Goal: Navigation & Orientation: Find specific page/section

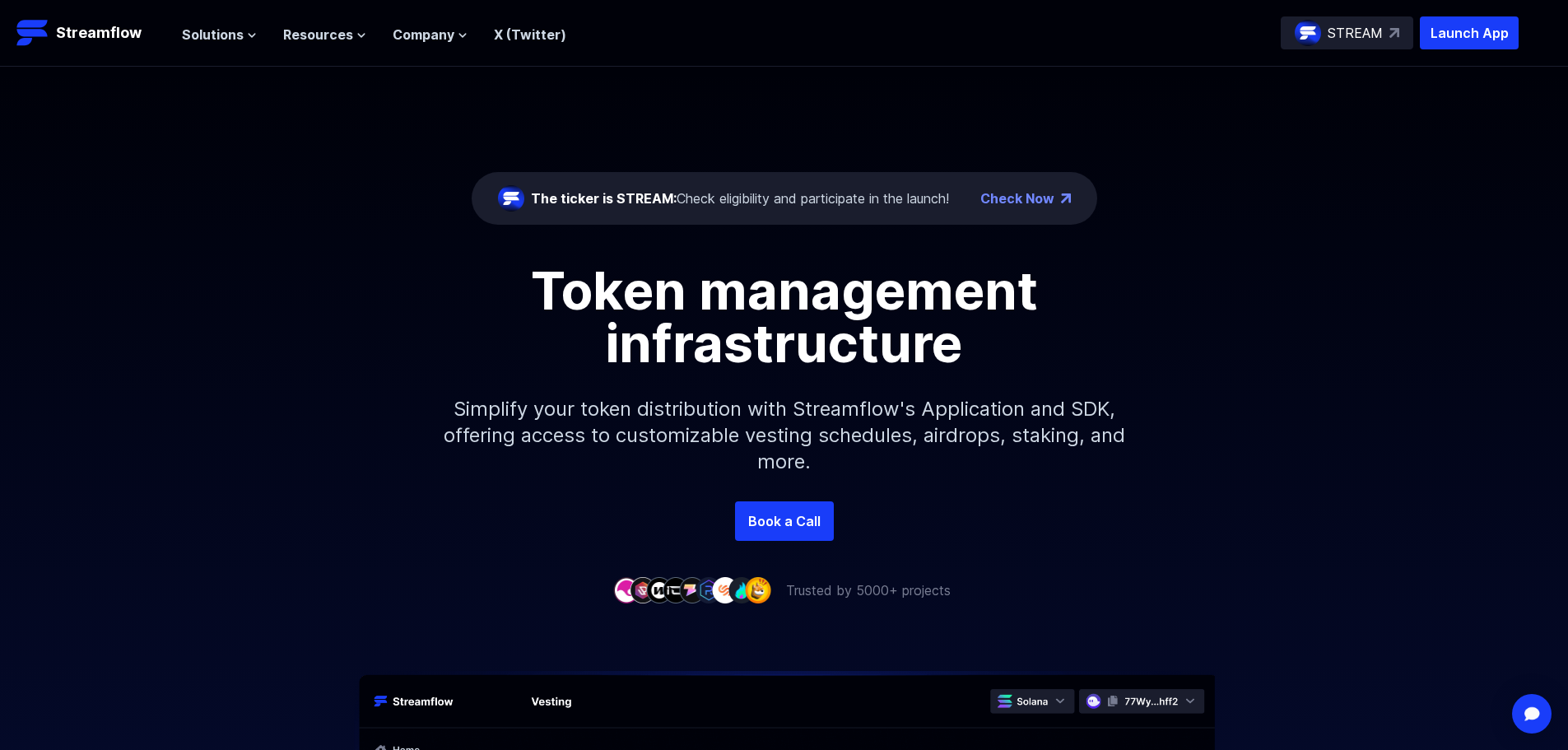
click at [688, 196] on div "The ticker is STREAM: Check eligibility and participate in the launch!" at bounding box center [740, 198] width 418 height 20
click at [121, 39] on p "Streamflow" at bounding box center [99, 32] width 86 height 23
click at [1010, 204] on link "Check Now" at bounding box center [1017, 198] width 74 height 20
drag, startPoint x: 1289, startPoint y: 35, endPoint x: 1276, endPoint y: 43, distance: 15.3
click at [1289, 35] on div "STREAM" at bounding box center [1346, 33] width 132 height 33
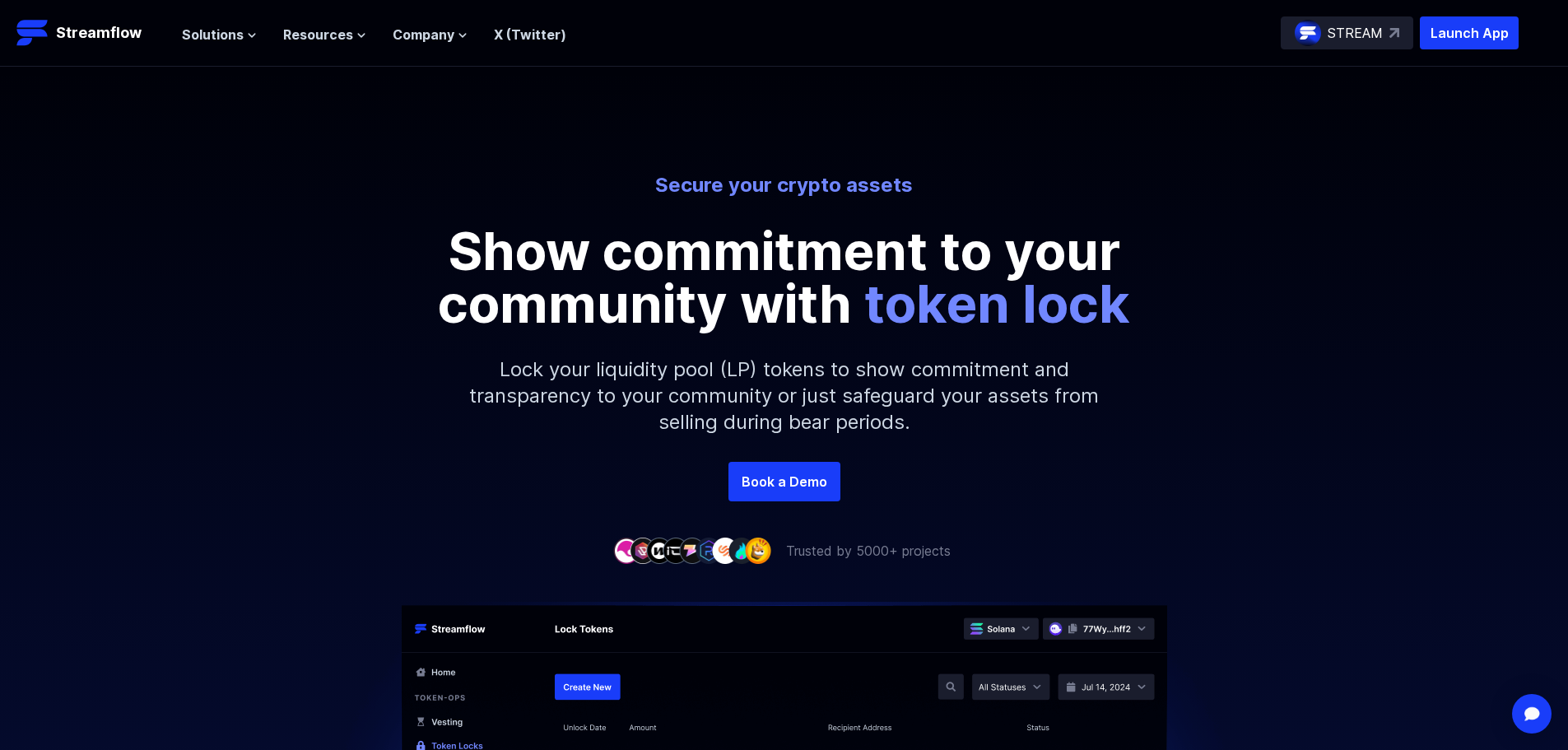
click at [315, 41] on span "Resources" at bounding box center [318, 34] width 70 height 20
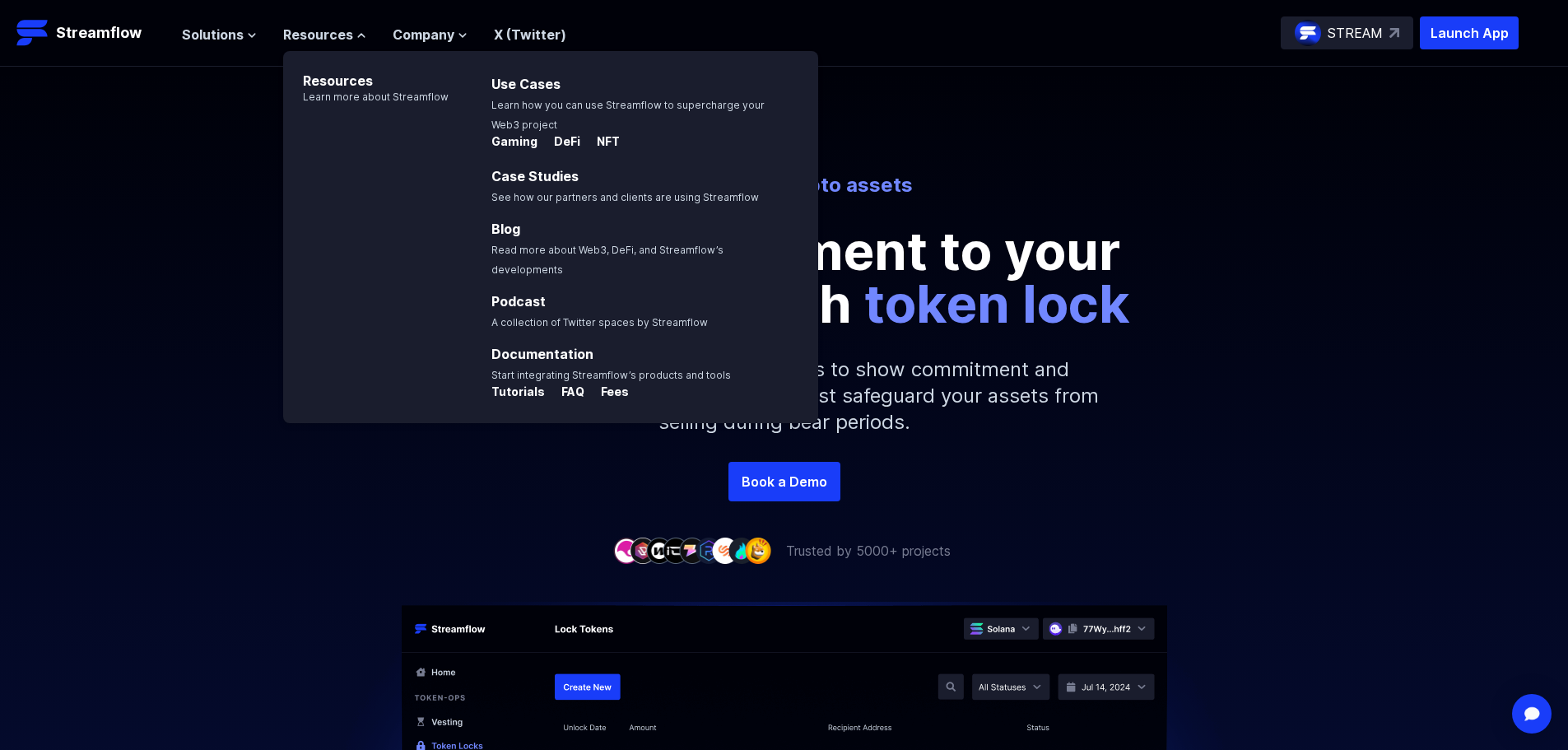
click at [318, 37] on span "Resources" at bounding box center [318, 34] width 70 height 20
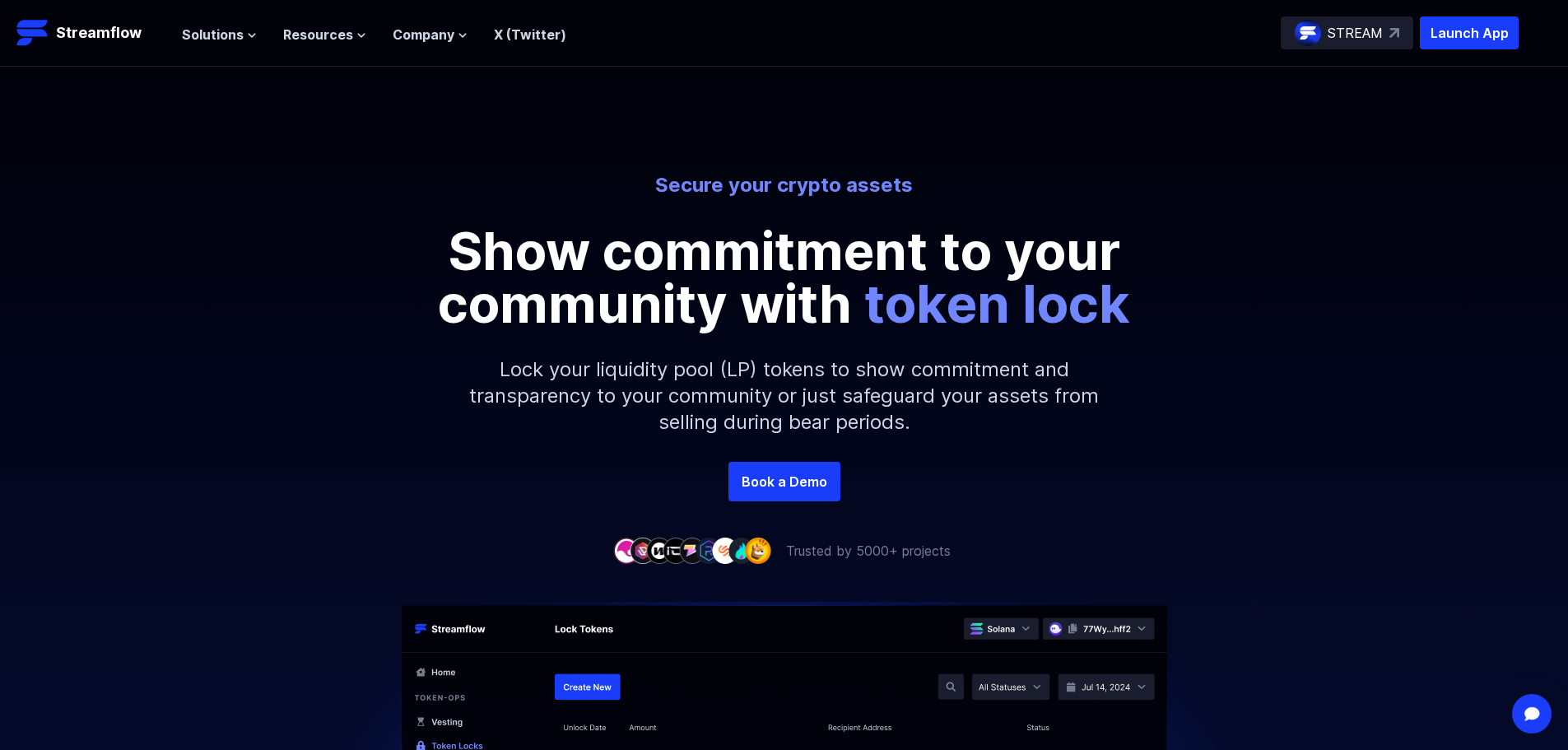
click at [463, 32] on icon at bounding box center [462, 35] width 10 height 10
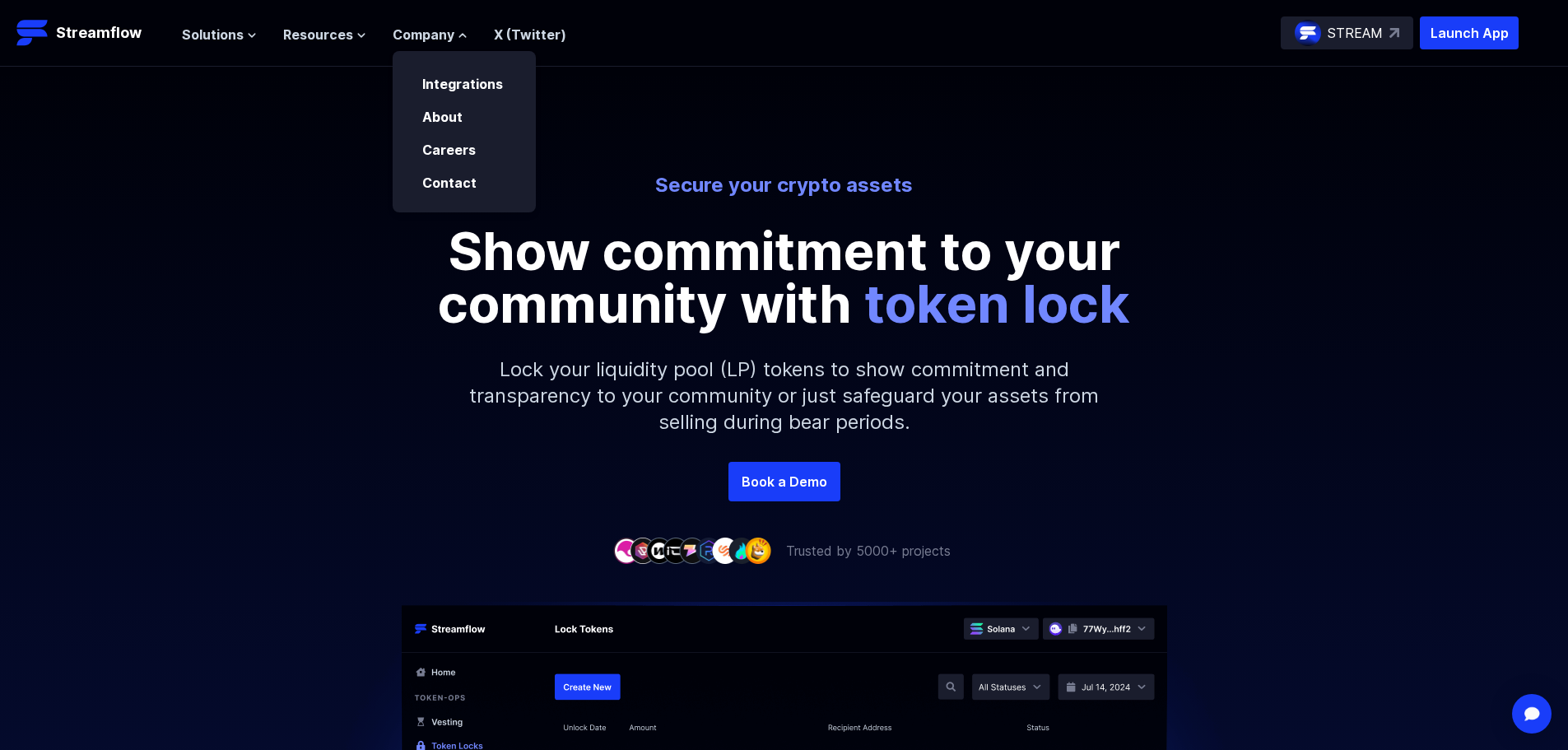
click at [463, 32] on icon at bounding box center [462, 35] width 10 height 10
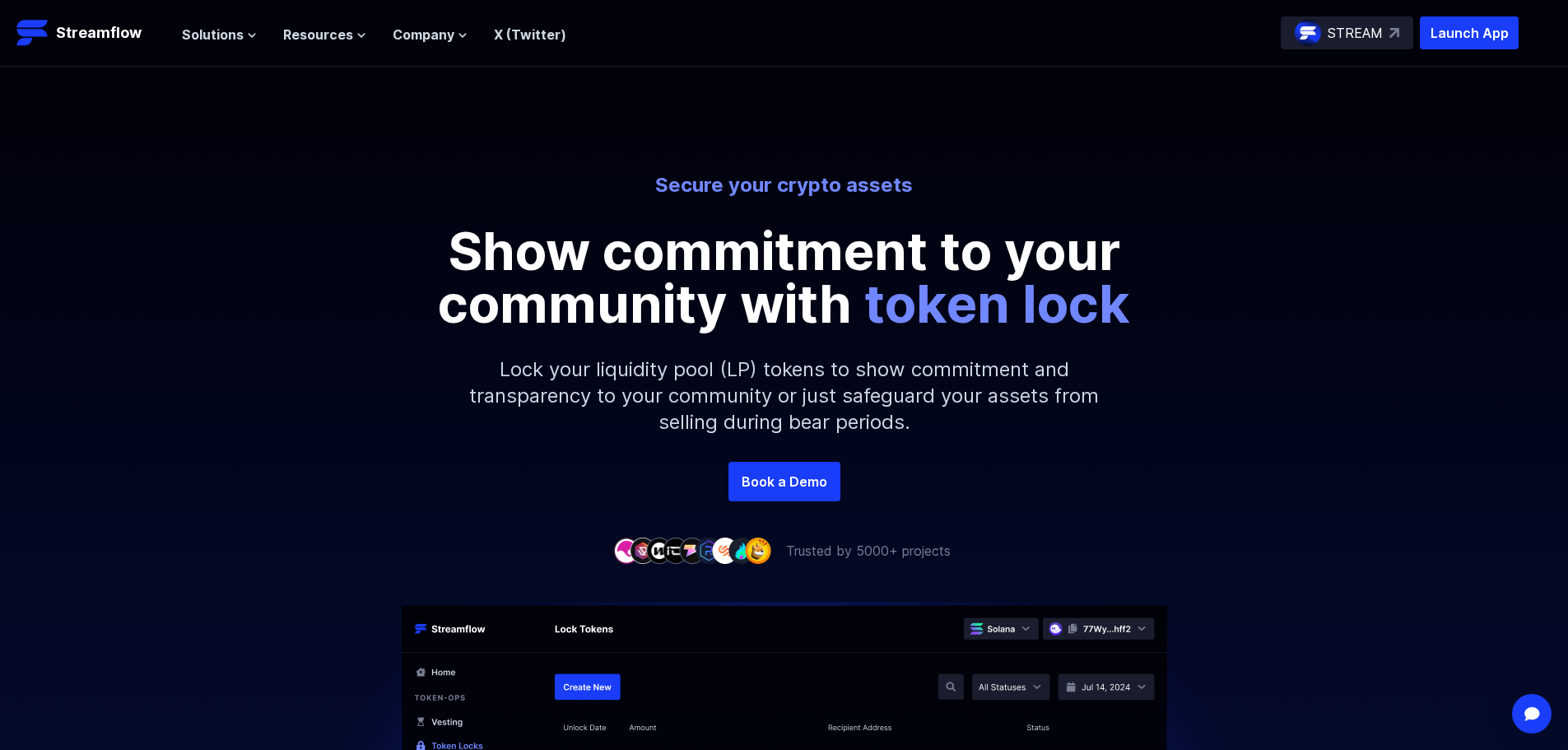
click at [104, 30] on p "Streamflow" at bounding box center [99, 32] width 86 height 23
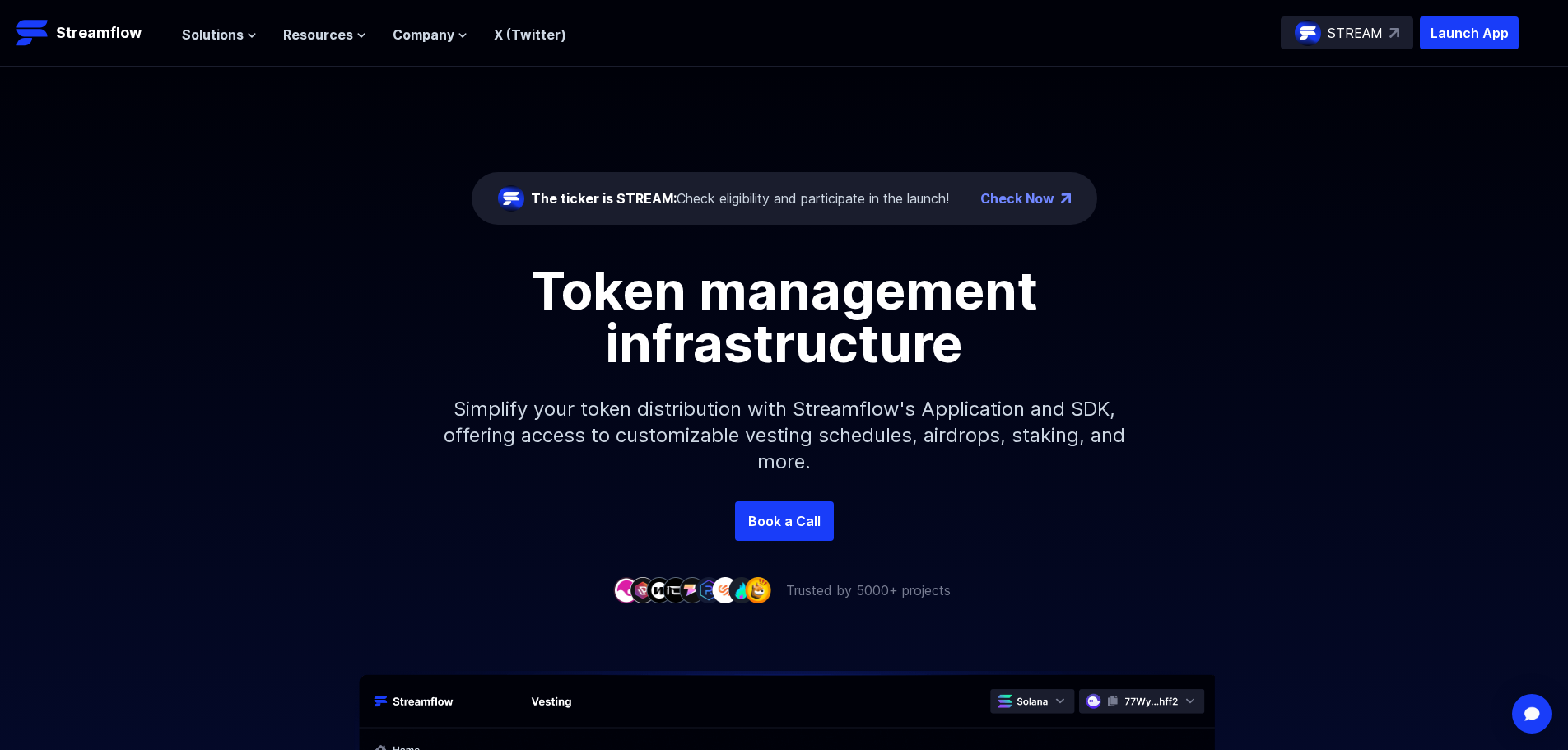
click at [1332, 40] on p "STREAM" at bounding box center [1354, 32] width 55 height 20
